Goal: Information Seeking & Learning: Learn about a topic

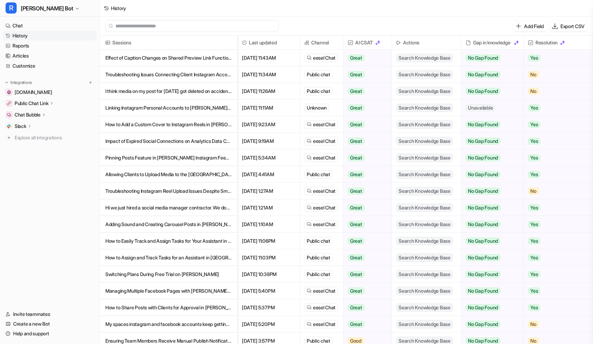
click at [209, 191] on p "Troubleshooting Instagram Reel Upload Issues Despite Small File Size" at bounding box center [168, 191] width 127 height 17
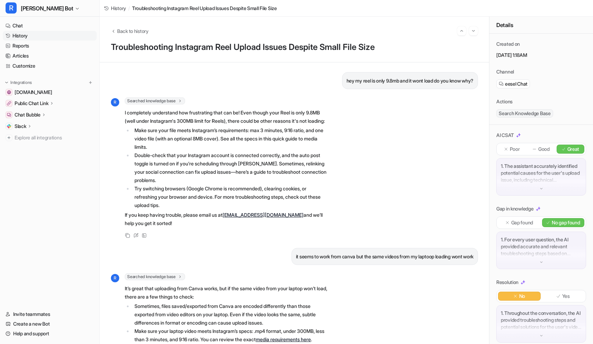
scroll to position [427, 0]
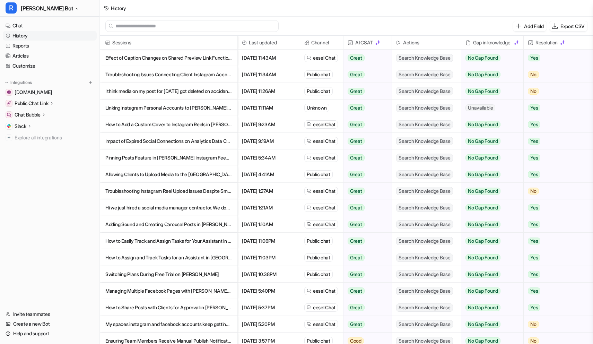
click at [188, 211] on p "Hi we just hired a social media manager contractor. We don’t want to give her o…" at bounding box center [168, 207] width 127 height 17
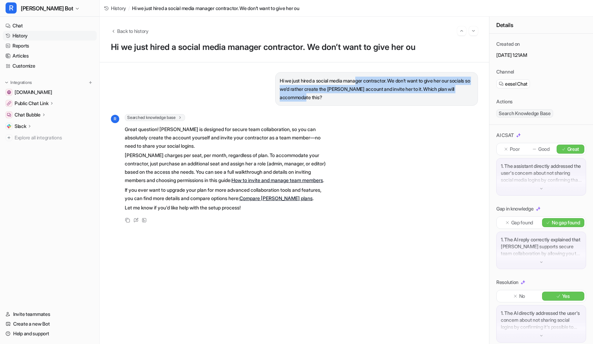
drag, startPoint x: 360, startPoint y: 80, endPoint x: 380, endPoint y: 96, distance: 26.2
click at [380, 96] on p "Hi we just hired a social media manager contractor. We don’t want to give her o…" at bounding box center [377, 89] width 194 height 25
click at [34, 34] on link "History" at bounding box center [50, 36] width 94 height 10
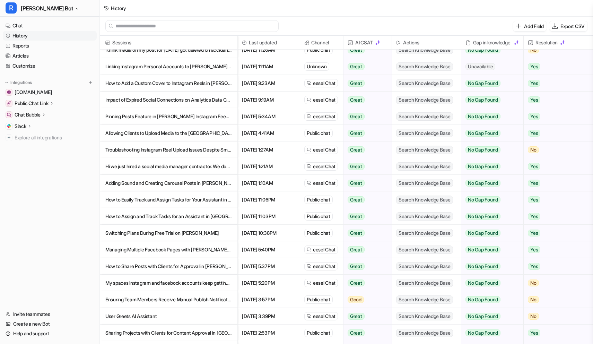
scroll to position [44, 0]
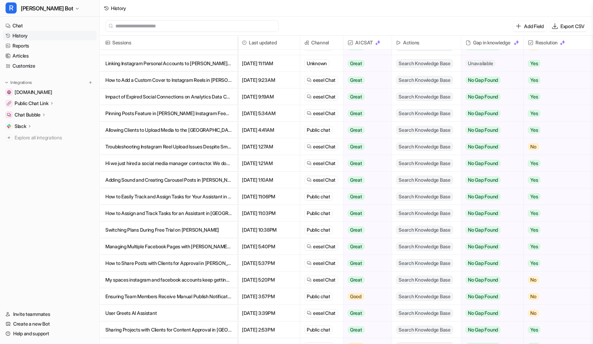
click at [146, 182] on p "Adding Sound and Creating Carousel Posts in [PERSON_NAME] for Instagram" at bounding box center [168, 180] width 127 height 17
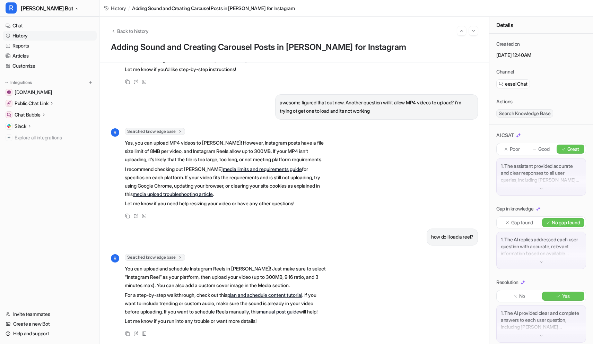
scroll to position [261, 0]
click at [35, 34] on link "History" at bounding box center [50, 36] width 94 height 10
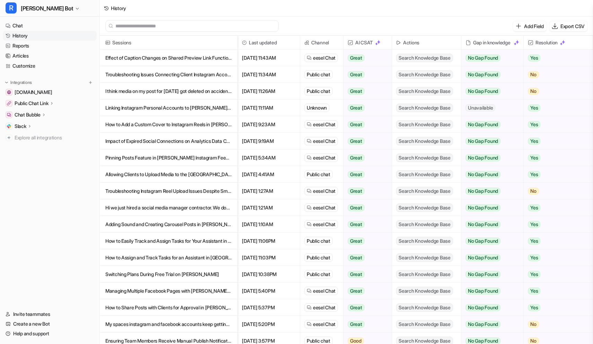
click at [196, 243] on p "How to Easily Track and Assign Tasks for Your Assistant in [GEOGRAPHIC_DATA]" at bounding box center [168, 241] width 127 height 17
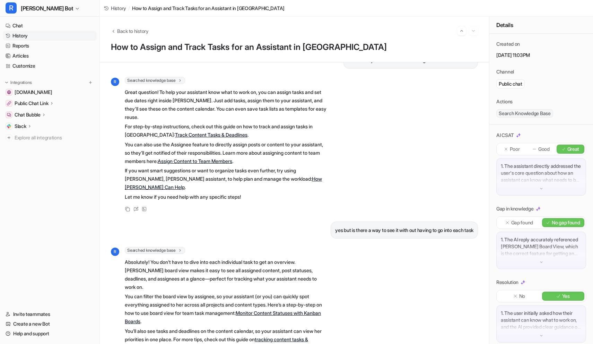
scroll to position [40, 0]
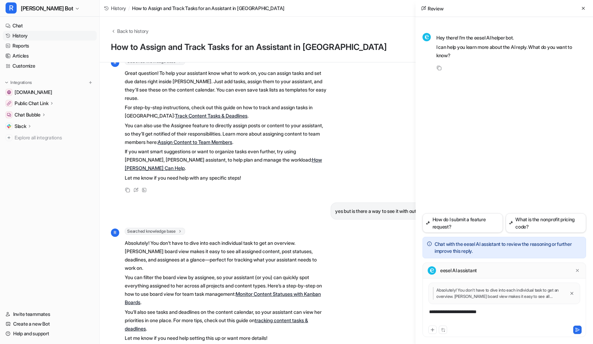
click at [455, 314] on div "**********" at bounding box center [504, 316] width 160 height 16
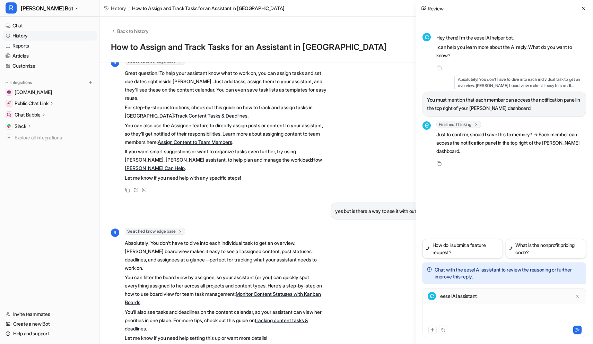
click at [451, 311] on div at bounding box center [504, 316] width 160 height 16
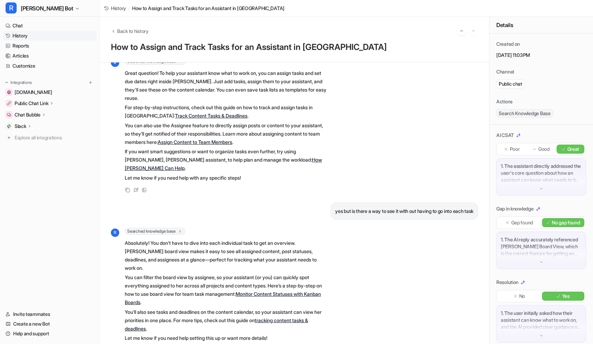
click at [26, 37] on link "History" at bounding box center [50, 36] width 94 height 10
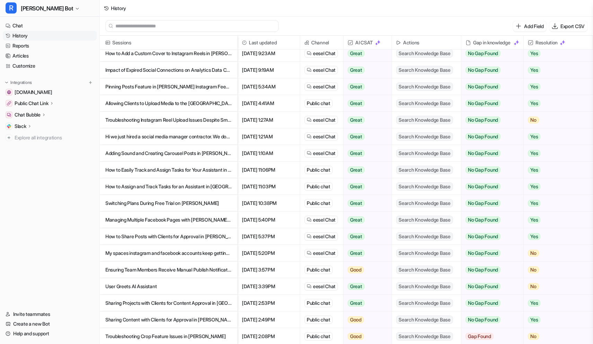
scroll to position [72, 0]
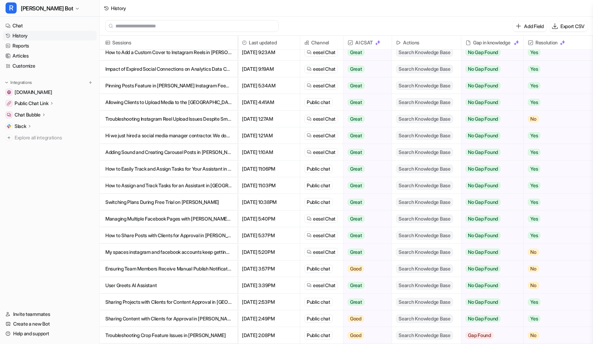
click at [143, 185] on p "How to Assign and Track Tasks for an Assistant in [GEOGRAPHIC_DATA]" at bounding box center [168, 185] width 127 height 17
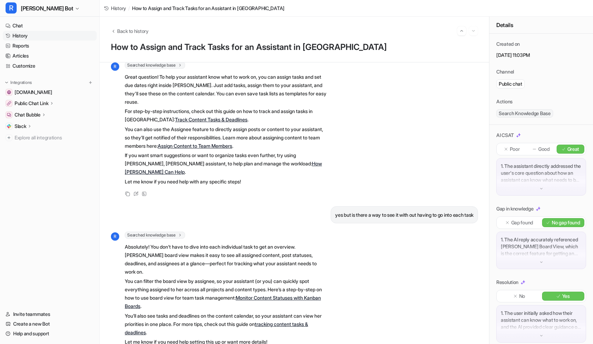
scroll to position [40, 0]
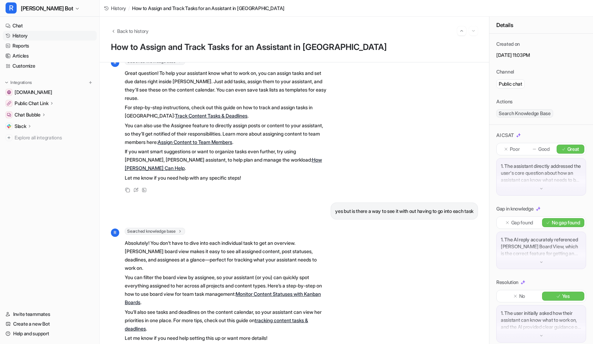
click at [23, 36] on link "History" at bounding box center [50, 36] width 94 height 10
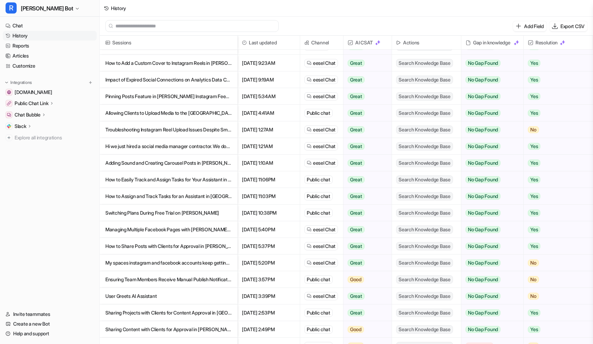
scroll to position [69, 0]
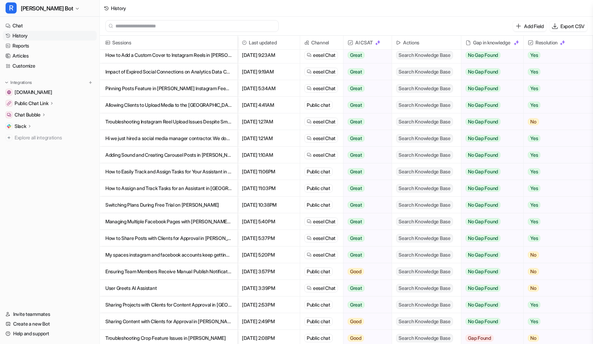
click at [163, 212] on p "Switching Plans During Free Trial on [PERSON_NAME]" at bounding box center [168, 205] width 127 height 17
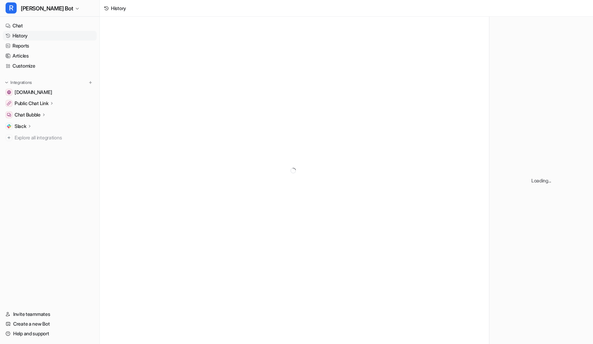
click at [161, 205] on div at bounding box center [294, 171] width 389 height 308
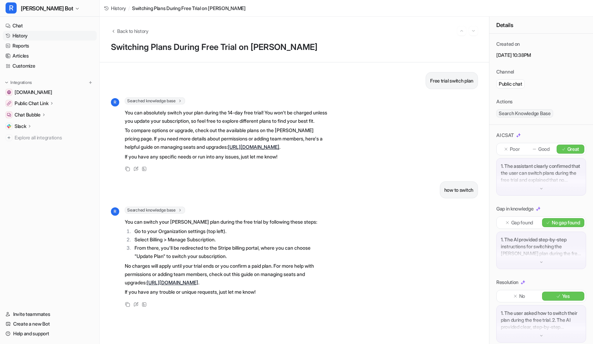
click at [15, 37] on link "History" at bounding box center [50, 36] width 94 height 10
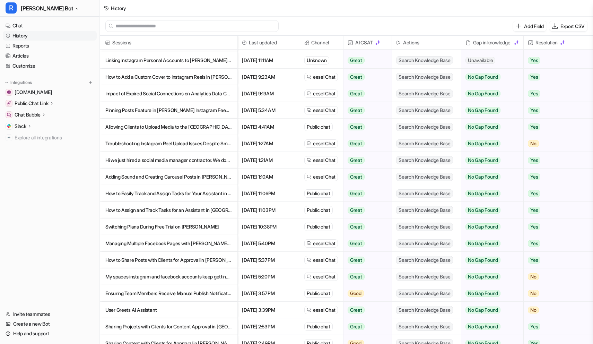
scroll to position [49, 0]
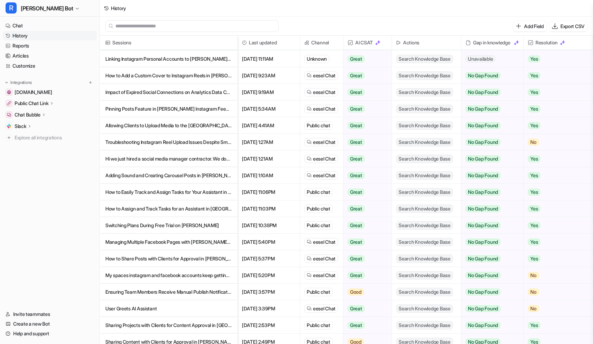
click at [173, 246] on p "Managing Multiple Facebook Pages with [PERSON_NAME] Using One Account" at bounding box center [168, 242] width 127 height 17
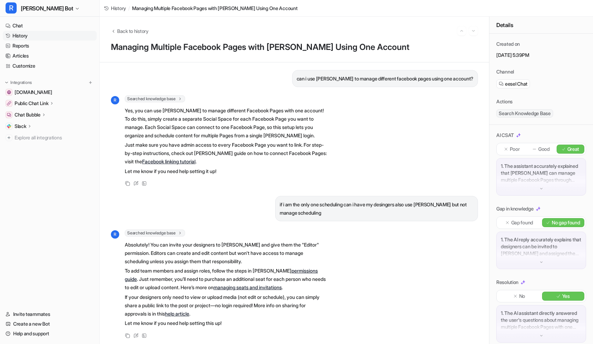
scroll to position [4, 0]
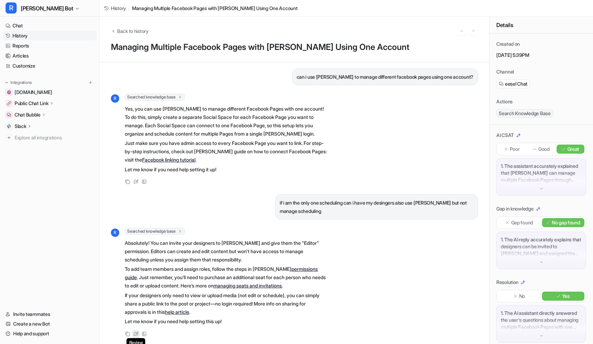
click at [136, 334] on icon at bounding box center [136, 334] width 5 height 5
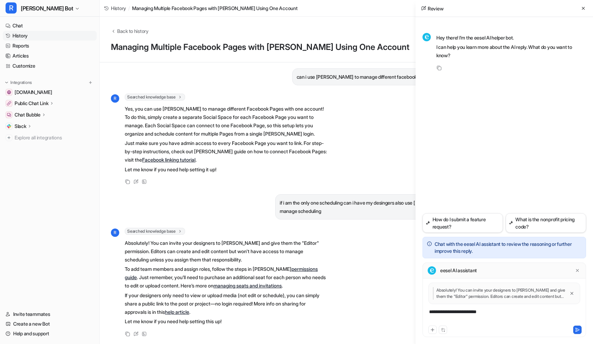
click at [484, 318] on div "**********" at bounding box center [504, 316] width 160 height 16
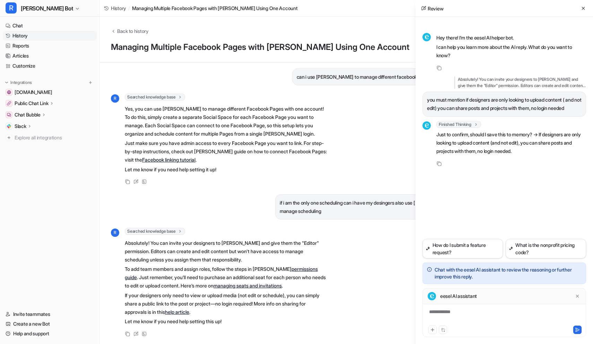
click at [457, 315] on div "**********" at bounding box center [504, 316] width 160 height 16
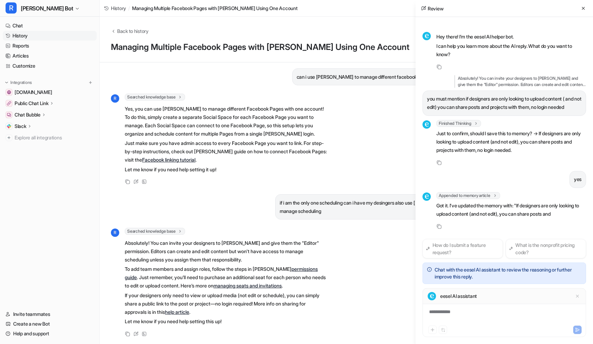
scroll to position [18, 0]
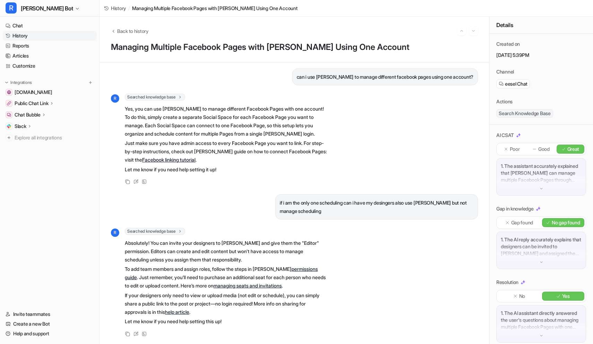
click at [26, 38] on link "History" at bounding box center [50, 36] width 94 height 10
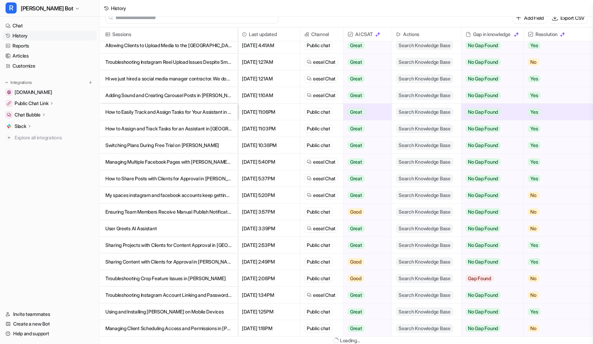
scroll to position [8, 0]
click at [194, 183] on p "How to Share Posts with Clients for Approval in [PERSON_NAME]" at bounding box center [168, 178] width 127 height 17
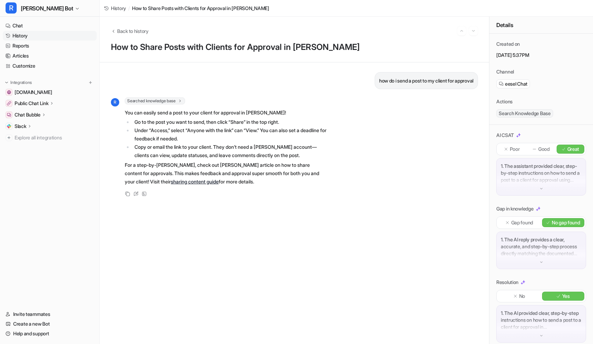
click at [29, 37] on link "History" at bounding box center [50, 36] width 94 height 10
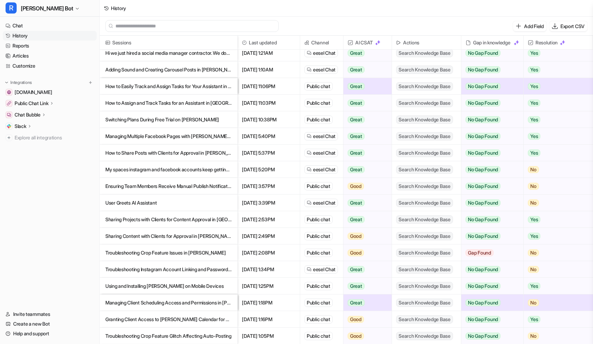
scroll to position [169, 0]
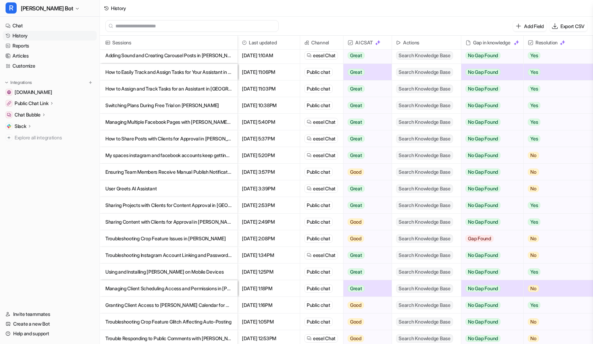
click at [182, 157] on p "My spaces instagram and facebook accounts keep getting diconnected “expired” ju…" at bounding box center [168, 155] width 127 height 17
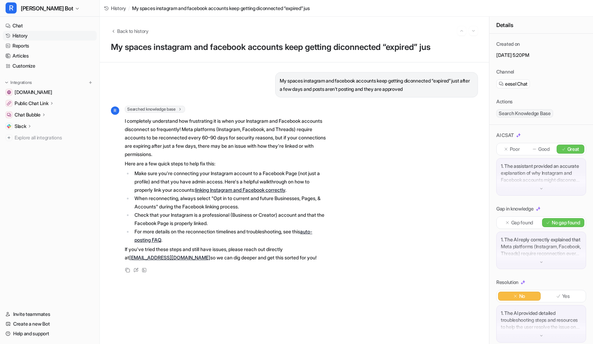
click at [23, 35] on link "History" at bounding box center [50, 36] width 94 height 10
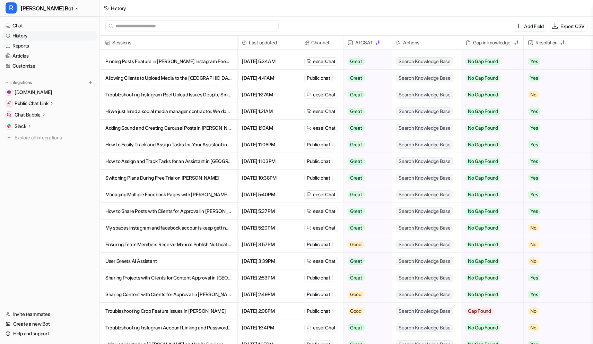
scroll to position [104, 0]
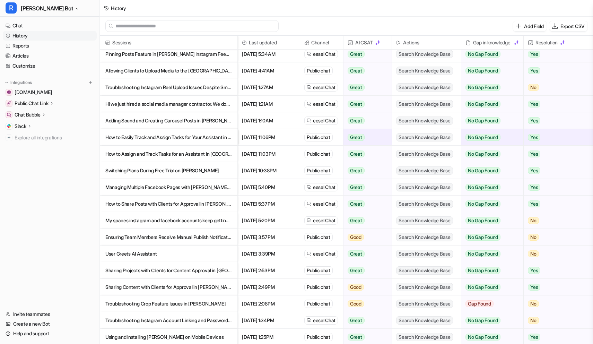
click at [138, 236] on p "Ensuring Team Members Receive Manual Publish Notifications" at bounding box center [168, 237] width 127 height 17
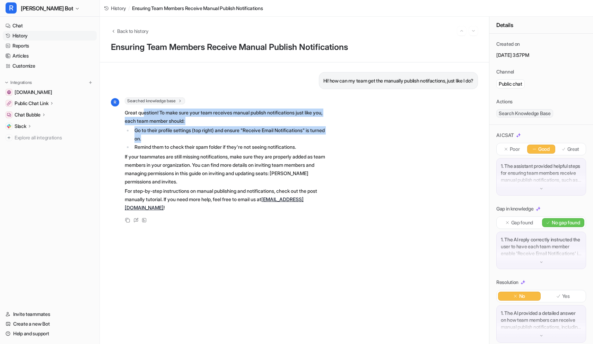
drag, startPoint x: 146, startPoint y: 113, endPoint x: 185, endPoint y: 149, distance: 52.5
click at [165, 140] on span "Great question! To make sure your team receives manual publish notifications ju…" at bounding box center [226, 160] width 203 height 106
click at [35, 40] on link "History" at bounding box center [50, 36] width 94 height 10
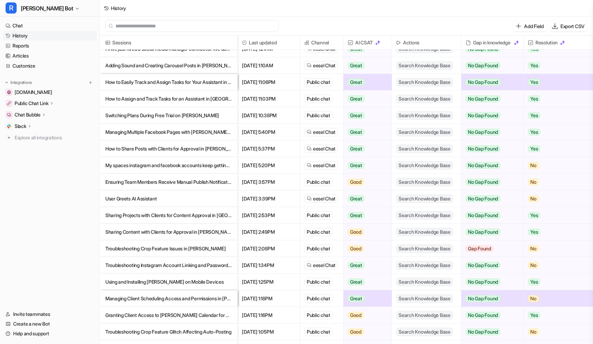
scroll to position [166, 0]
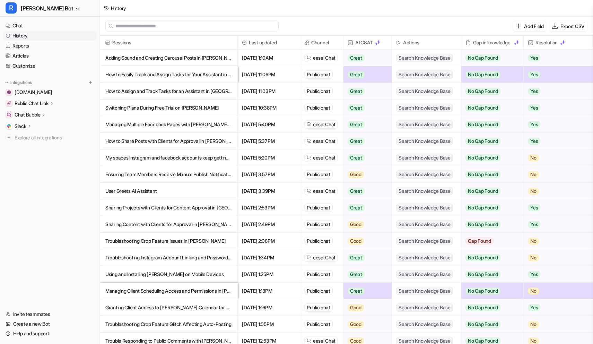
click at [145, 195] on p "User Greets AI Assistant" at bounding box center [168, 191] width 127 height 17
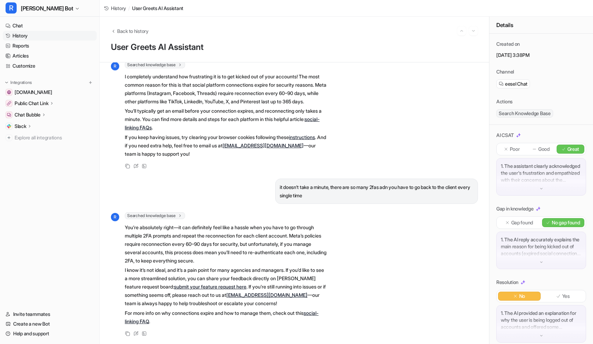
scroll to position [108, 0]
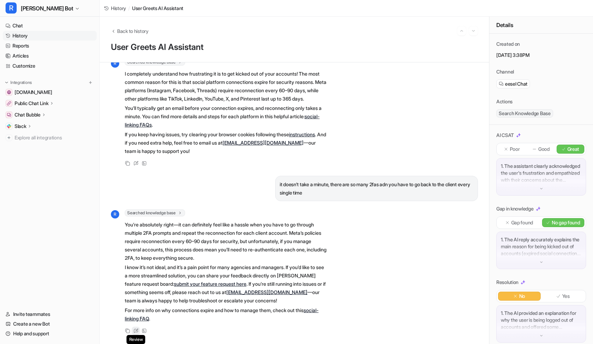
click at [134, 333] on icon at bounding box center [136, 330] width 5 height 5
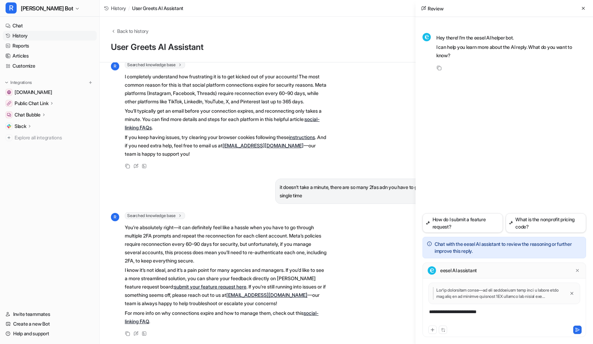
click at [456, 313] on div "**********" at bounding box center [504, 316] width 160 height 16
click at [456, 312] on div "**********" at bounding box center [504, 316] width 160 height 16
click at [446, 320] on div "**********" at bounding box center [504, 316] width 160 height 16
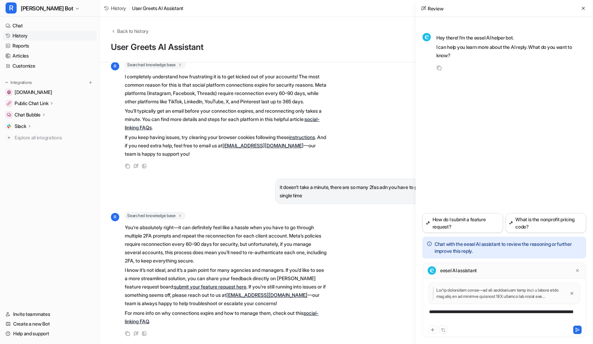
click at [447, 320] on div "**********" at bounding box center [504, 316] width 160 height 16
click at [473, 331] on div at bounding box center [467, 330] width 77 height 8
click at [468, 319] on div "**********" at bounding box center [504, 316] width 160 height 16
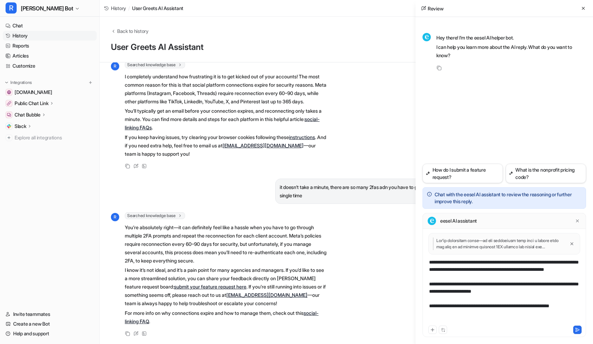
click at [540, 297] on div "**********" at bounding box center [504, 292] width 160 height 66
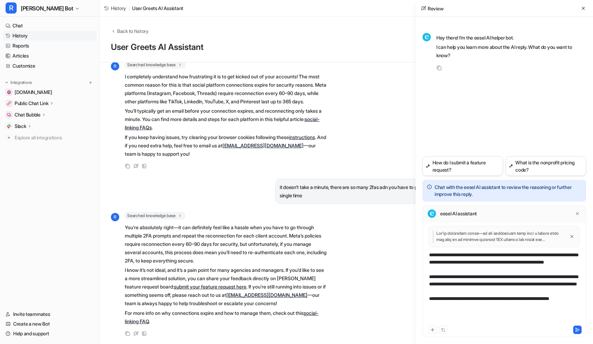
click at [505, 301] on div "**********" at bounding box center [504, 287] width 160 height 73
click at [540, 298] on div "**********" at bounding box center [504, 287] width 160 height 73
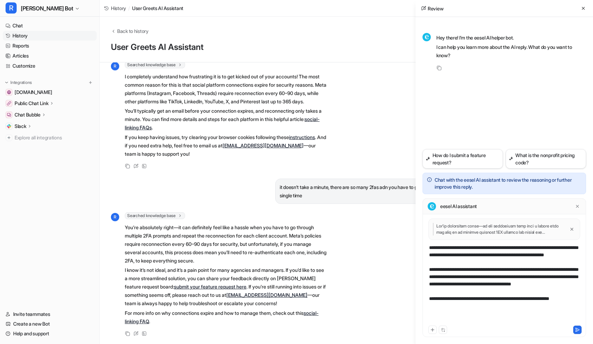
click at [476, 319] on div "**********" at bounding box center [504, 284] width 160 height 80
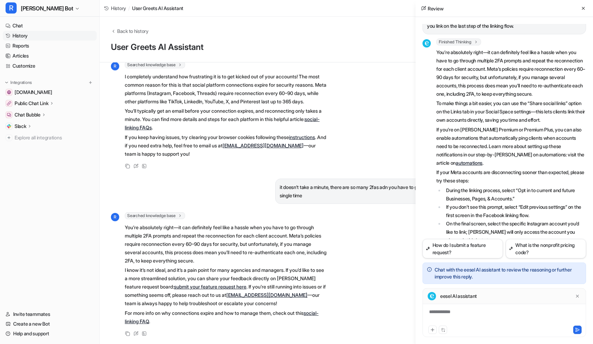
scroll to position [323, 0]
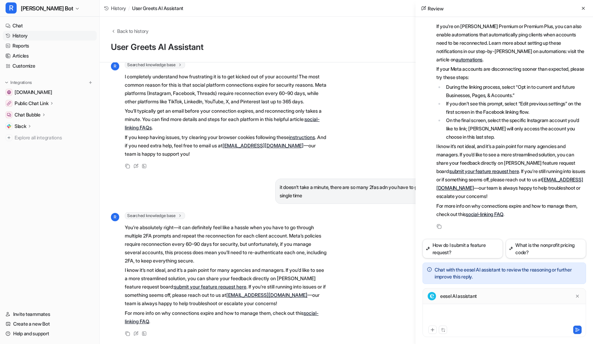
click at [455, 316] on div at bounding box center [504, 316] width 160 height 16
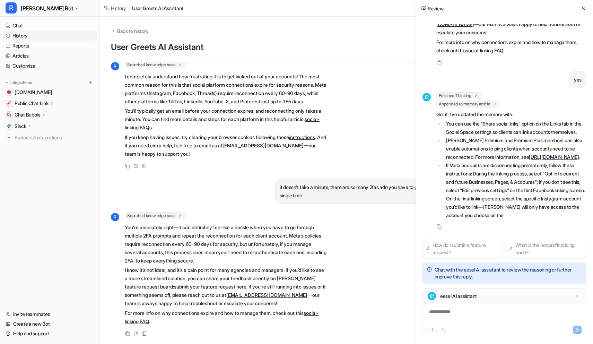
scroll to position [503, 0]
click at [26, 36] on link "History" at bounding box center [50, 36] width 94 height 10
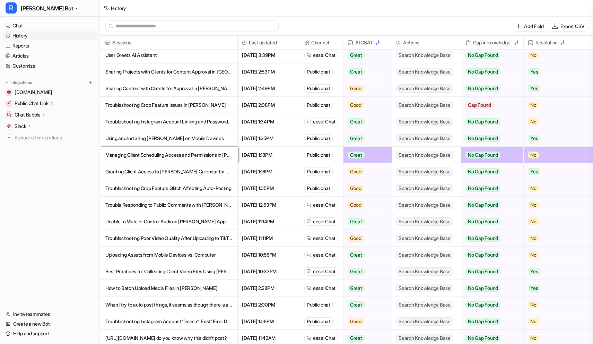
scroll to position [302, 0]
click at [179, 75] on p "Sharing Projects with Clients for Content Approval in [GEOGRAPHIC_DATA]" at bounding box center [168, 72] width 127 height 17
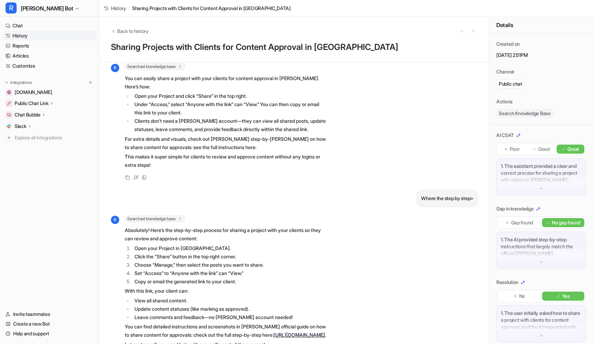
scroll to position [66, 0]
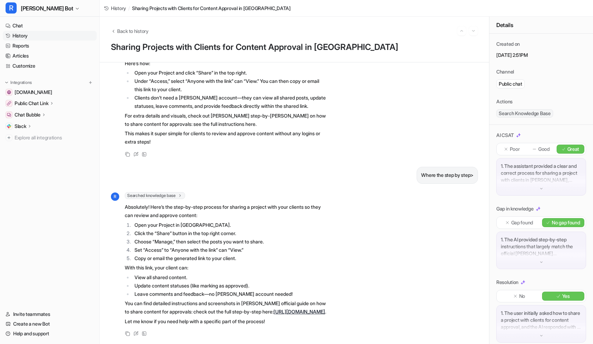
click at [26, 33] on link "History" at bounding box center [50, 36] width 94 height 10
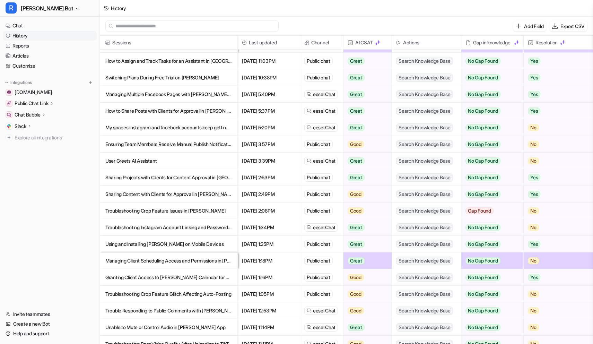
scroll to position [197, 0]
click at [176, 198] on p "Sharing Content with Clients for Approval in [PERSON_NAME]" at bounding box center [168, 194] width 127 height 17
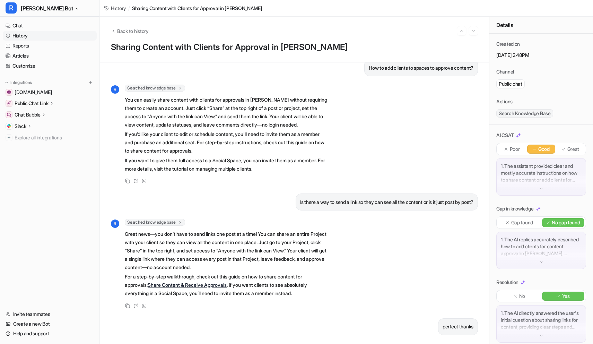
scroll to position [49, 0]
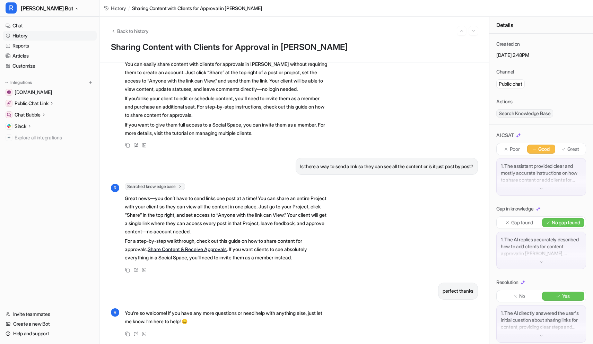
click at [23, 38] on link "History" at bounding box center [50, 36] width 94 height 10
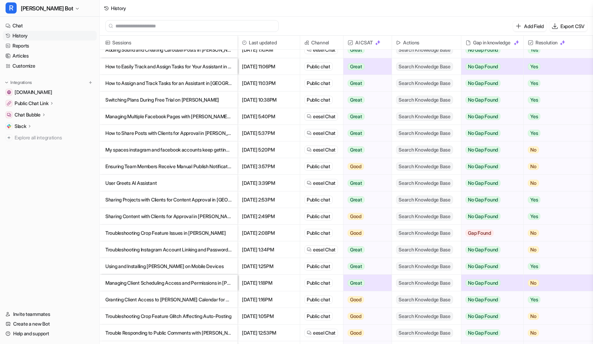
scroll to position [178, 0]
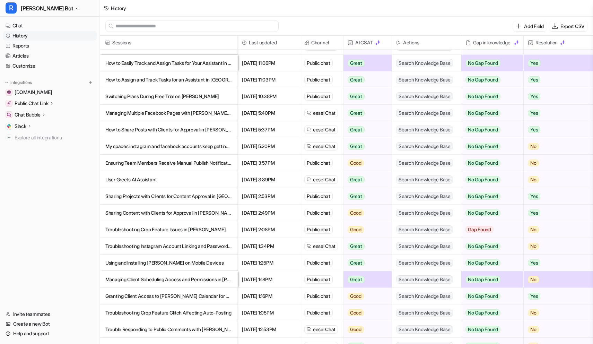
click at [153, 233] on p "Troubleshooting Crop Feature Issues in [PERSON_NAME]" at bounding box center [168, 229] width 127 height 17
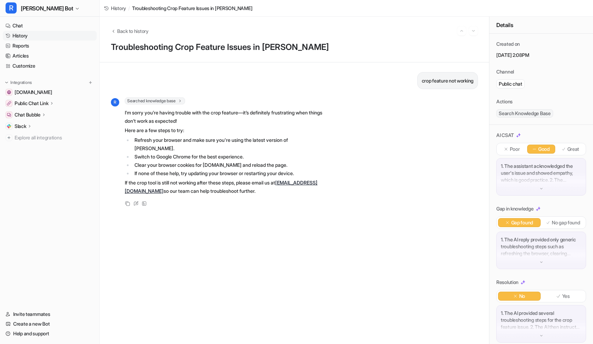
click at [28, 34] on link "History" at bounding box center [50, 36] width 94 height 10
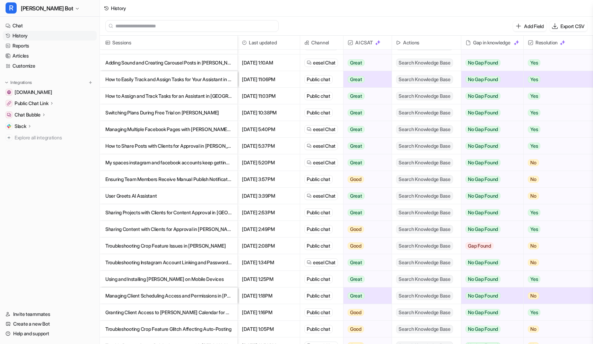
scroll to position [163, 0]
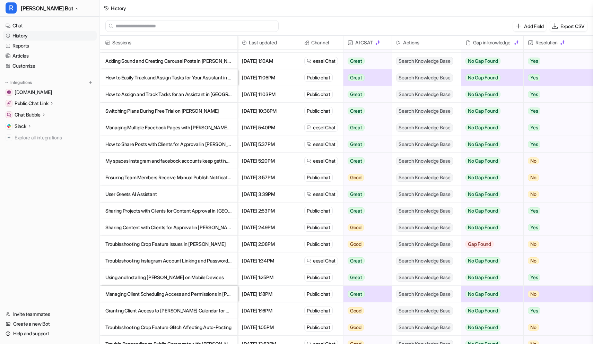
click at [136, 261] on p "Troubleshooting Instagram Account Linking and Password Issues" at bounding box center [168, 260] width 127 height 17
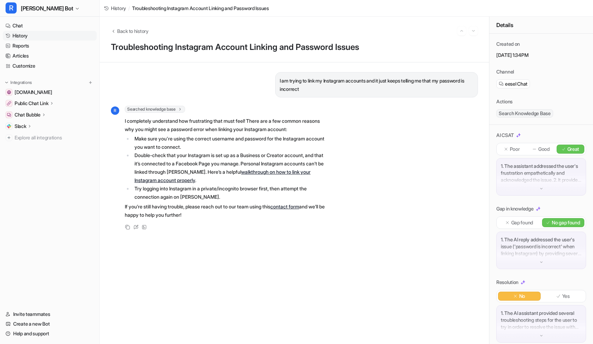
click at [23, 37] on link "History" at bounding box center [50, 36] width 94 height 10
